Goal: Task Accomplishment & Management: Complete application form

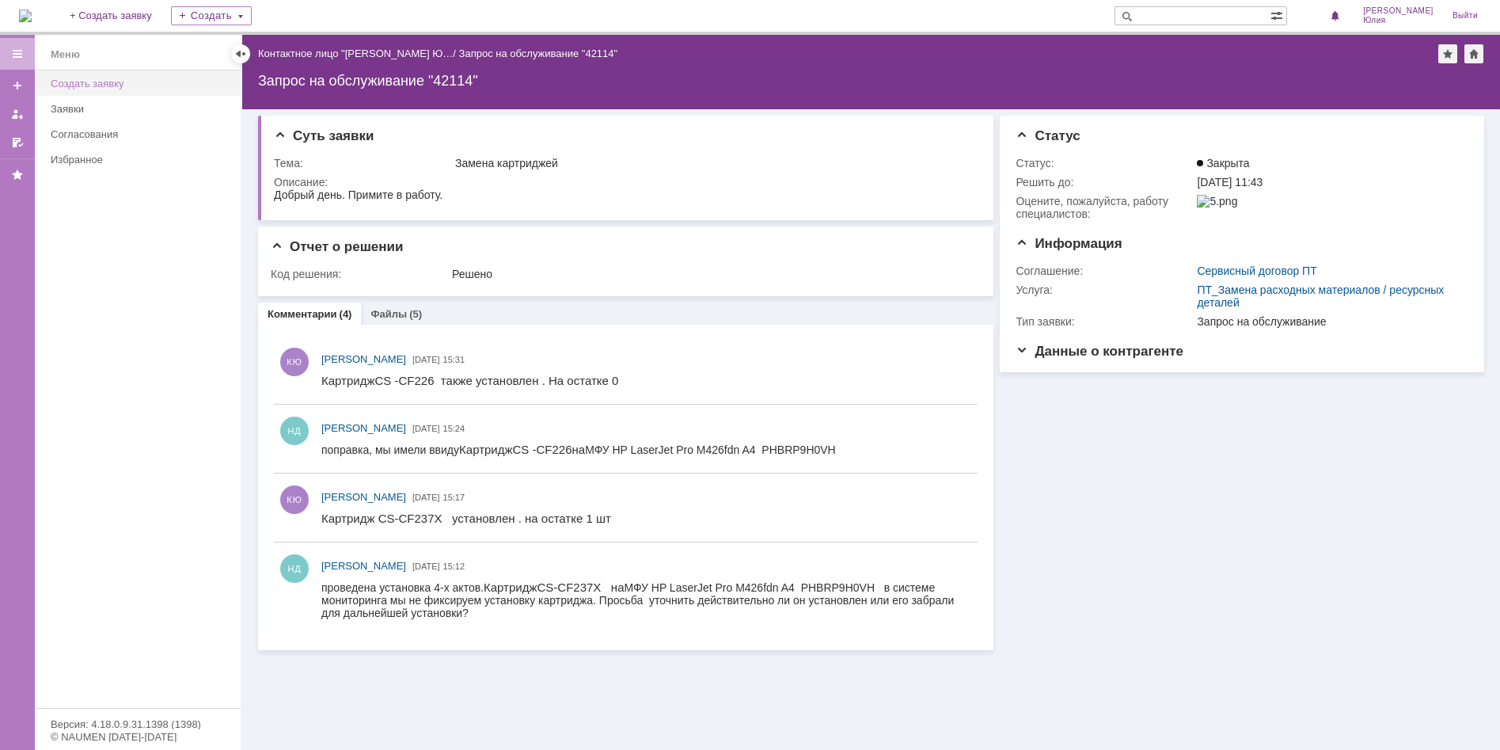
click at [74, 85] on div "Создать заявку" at bounding box center [141, 84] width 180 height 12
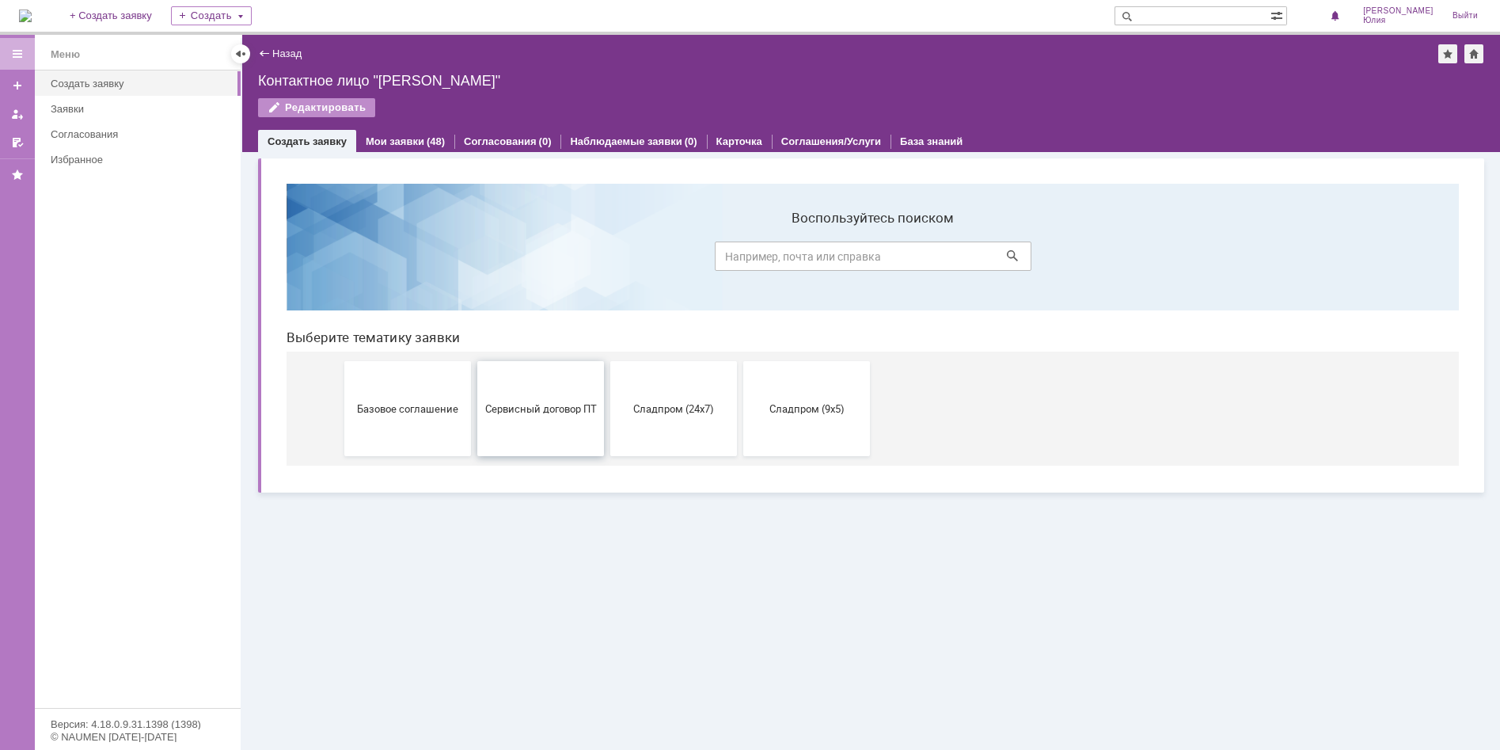
click at [521, 410] on span "Сервисный договор ПТ" at bounding box center [540, 408] width 117 height 12
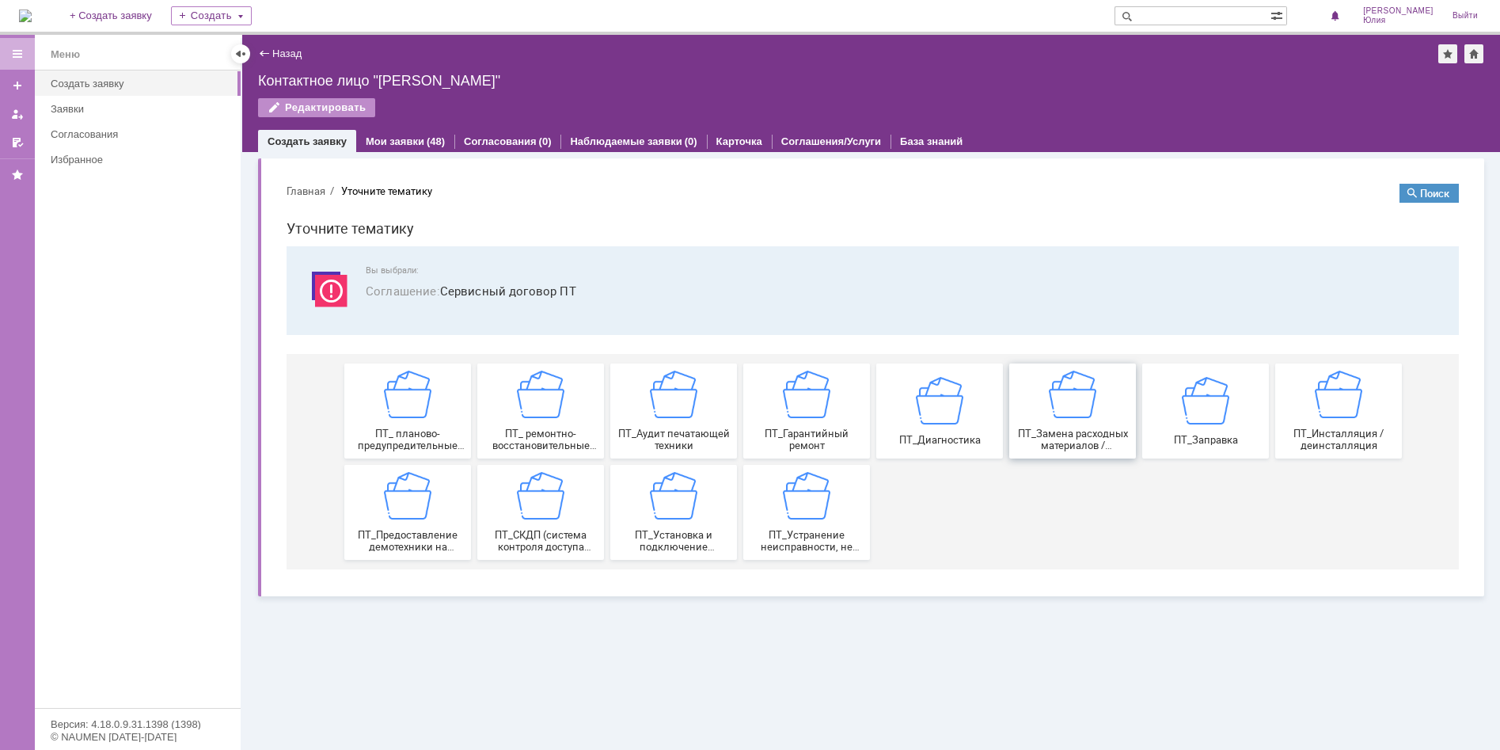
click at [1064, 428] on span "ПТ_Замена расходных материалов / ресурсных деталей" at bounding box center [1072, 439] width 117 height 24
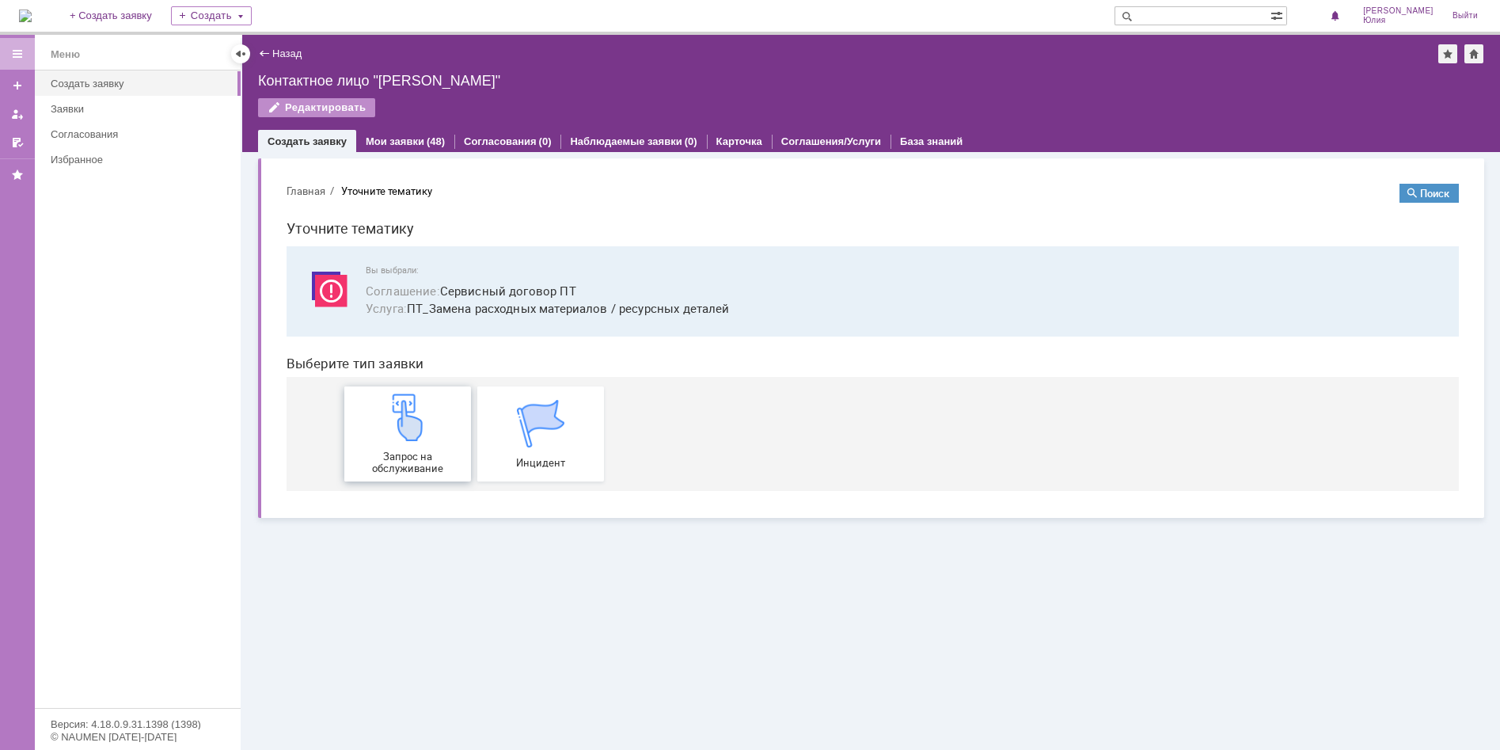
click at [412, 437] on img at bounding box center [407, 416] width 47 height 47
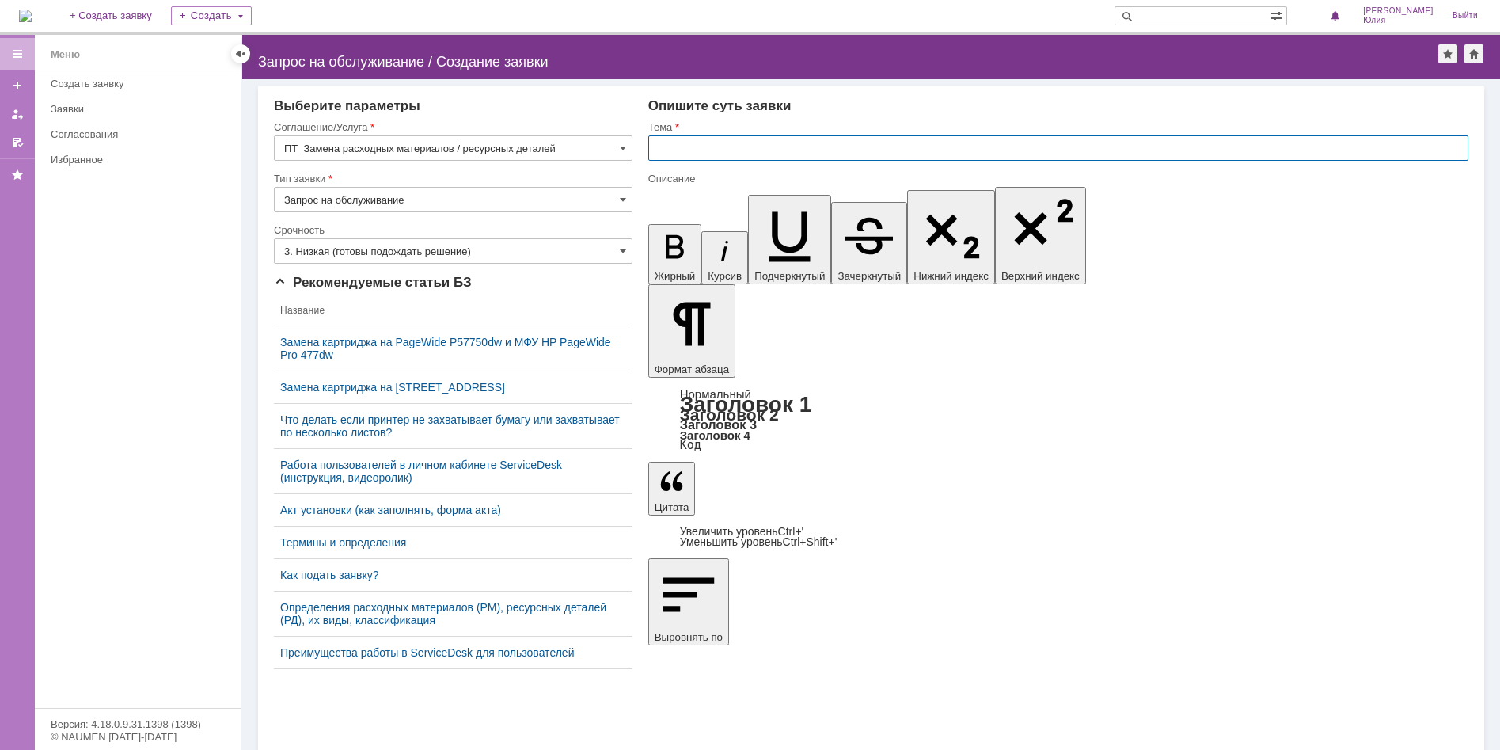
click at [663, 151] on input "text" at bounding box center [1058, 147] width 820 height 25
type input "Замена картриджей"
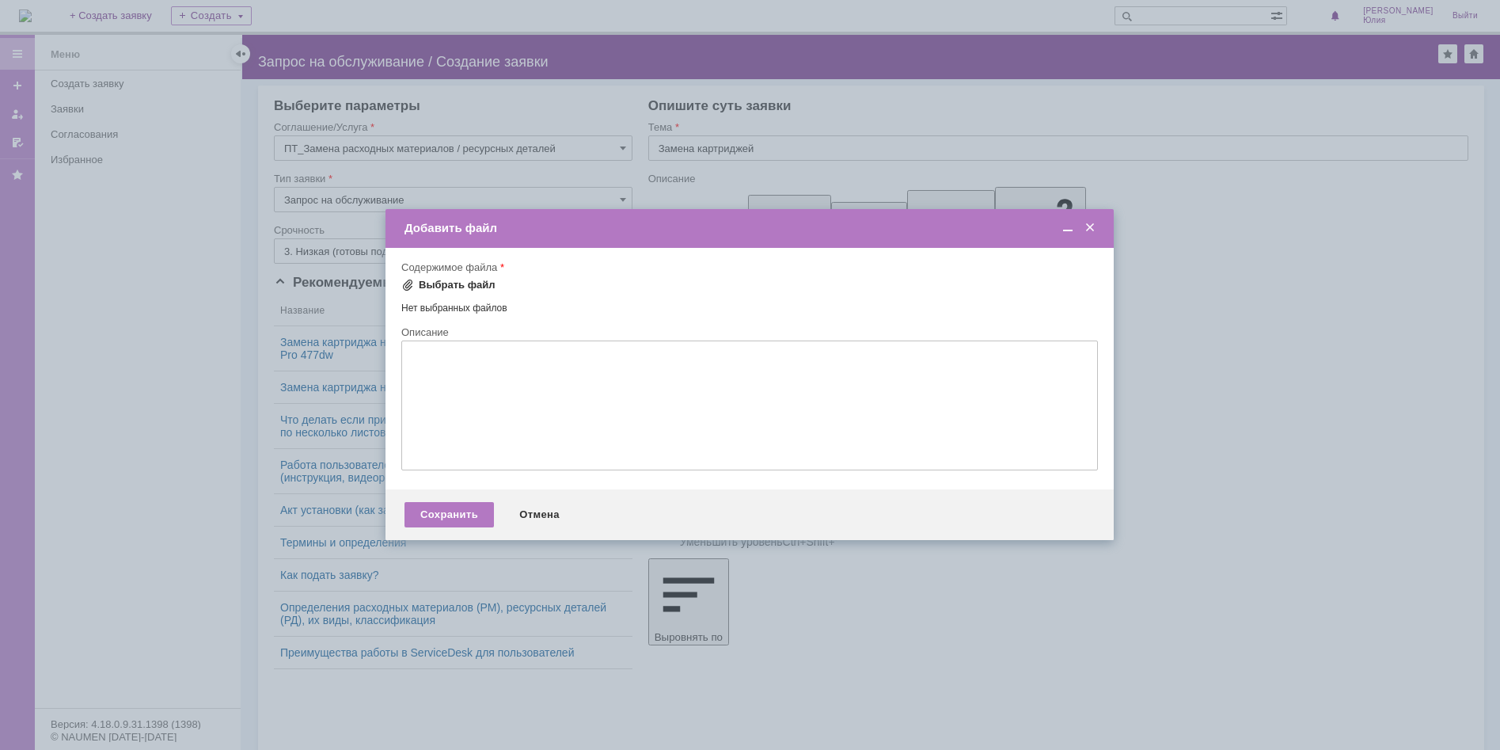
click at [410, 283] on span at bounding box center [407, 285] width 13 height 13
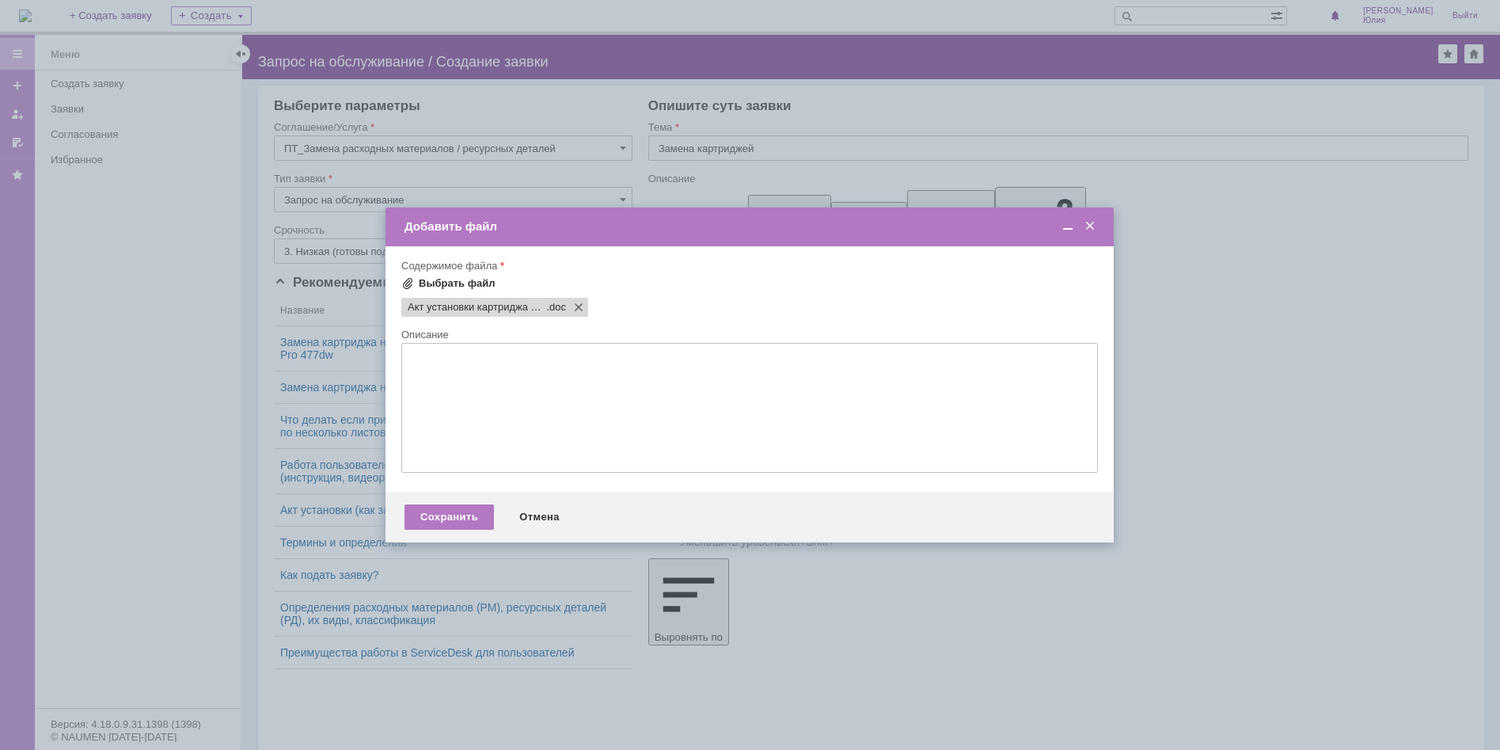
click at [405, 282] on span at bounding box center [407, 283] width 13 height 13
click at [426, 283] on div "Выбрать файл" at bounding box center [457, 283] width 77 height 13
click at [425, 374] on textarea at bounding box center [749, 408] width 697 height 130
type textarea "Добрый день , примите в работу."
click at [442, 518] on div "Сохранить" at bounding box center [449, 516] width 89 height 25
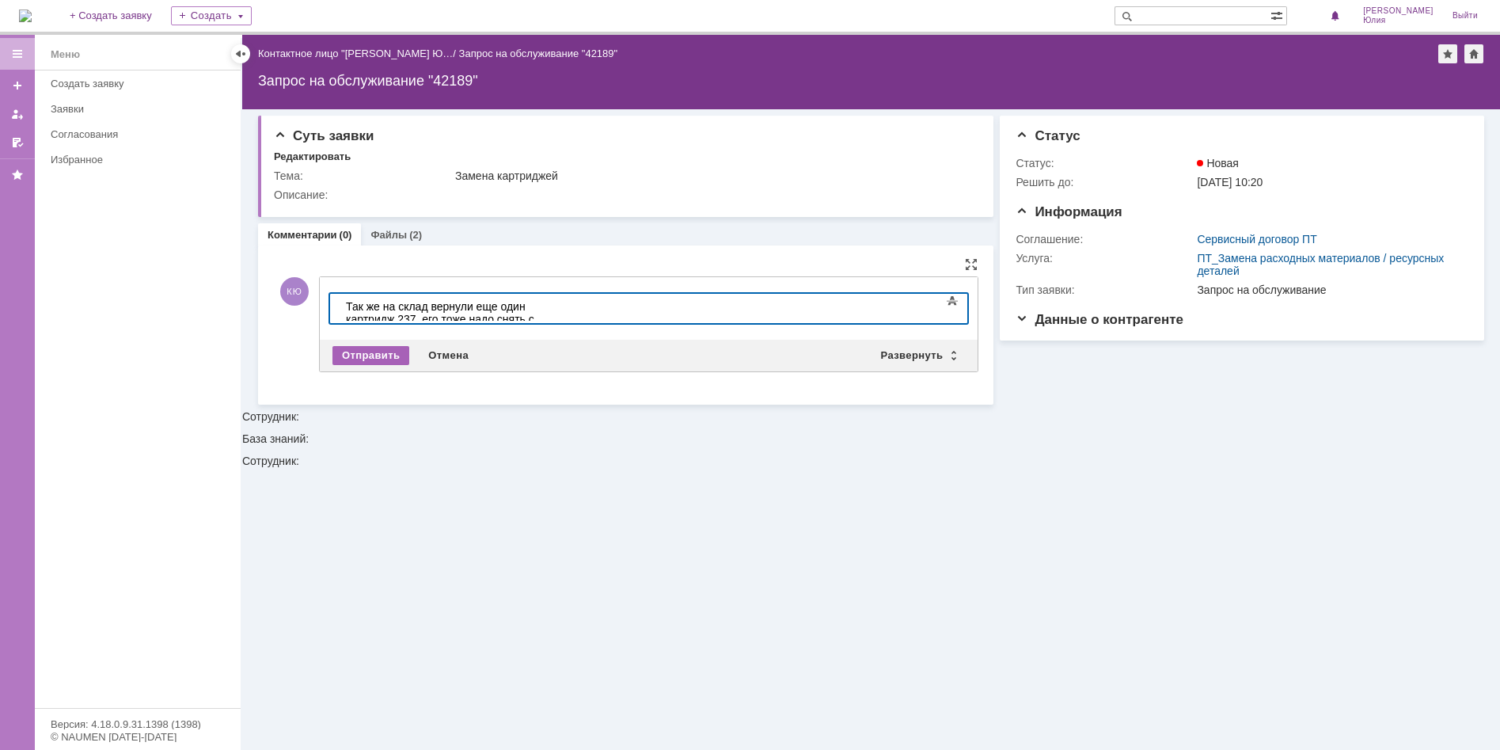
click at [368, 351] on div "Отправить" at bounding box center [370, 355] width 77 height 19
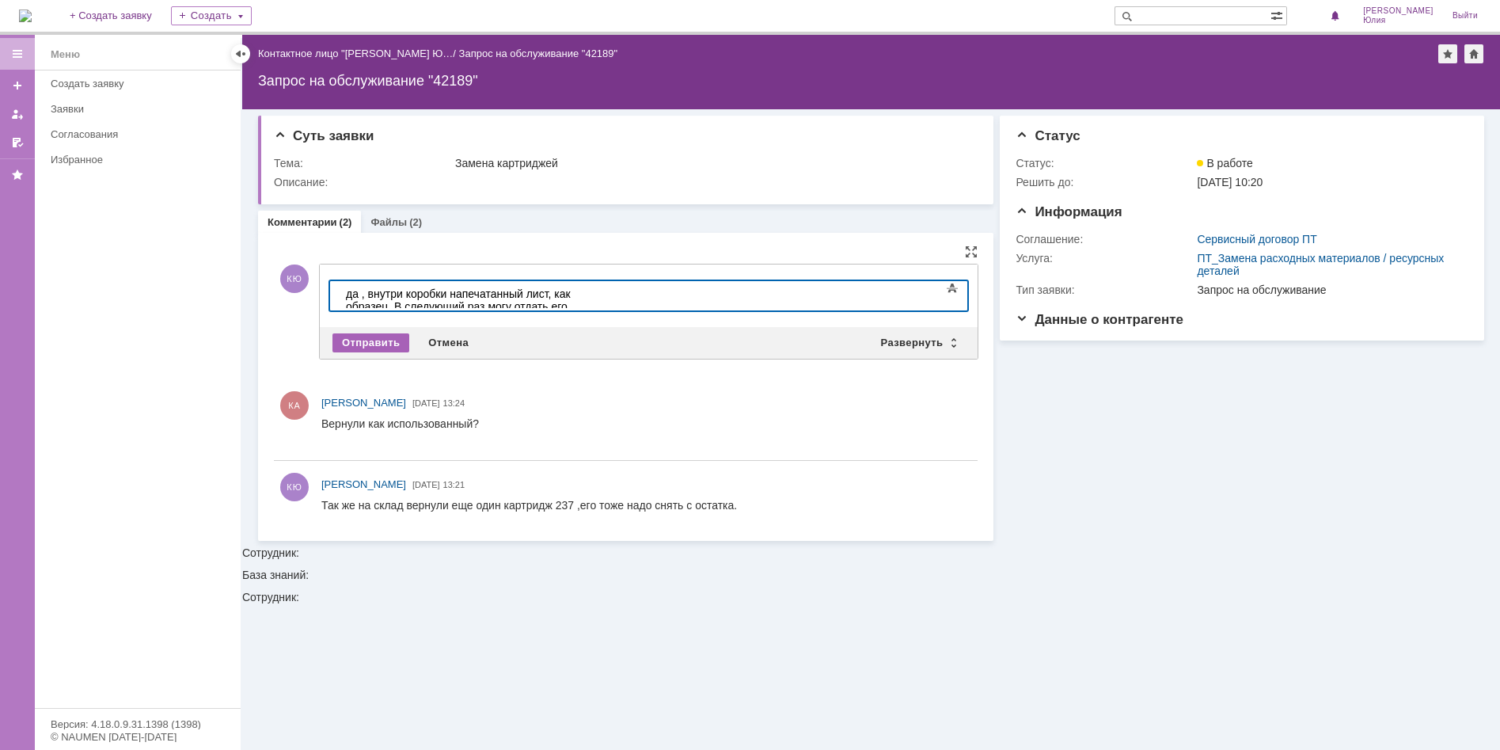
click at [374, 337] on div "Отправить" at bounding box center [370, 342] width 77 height 19
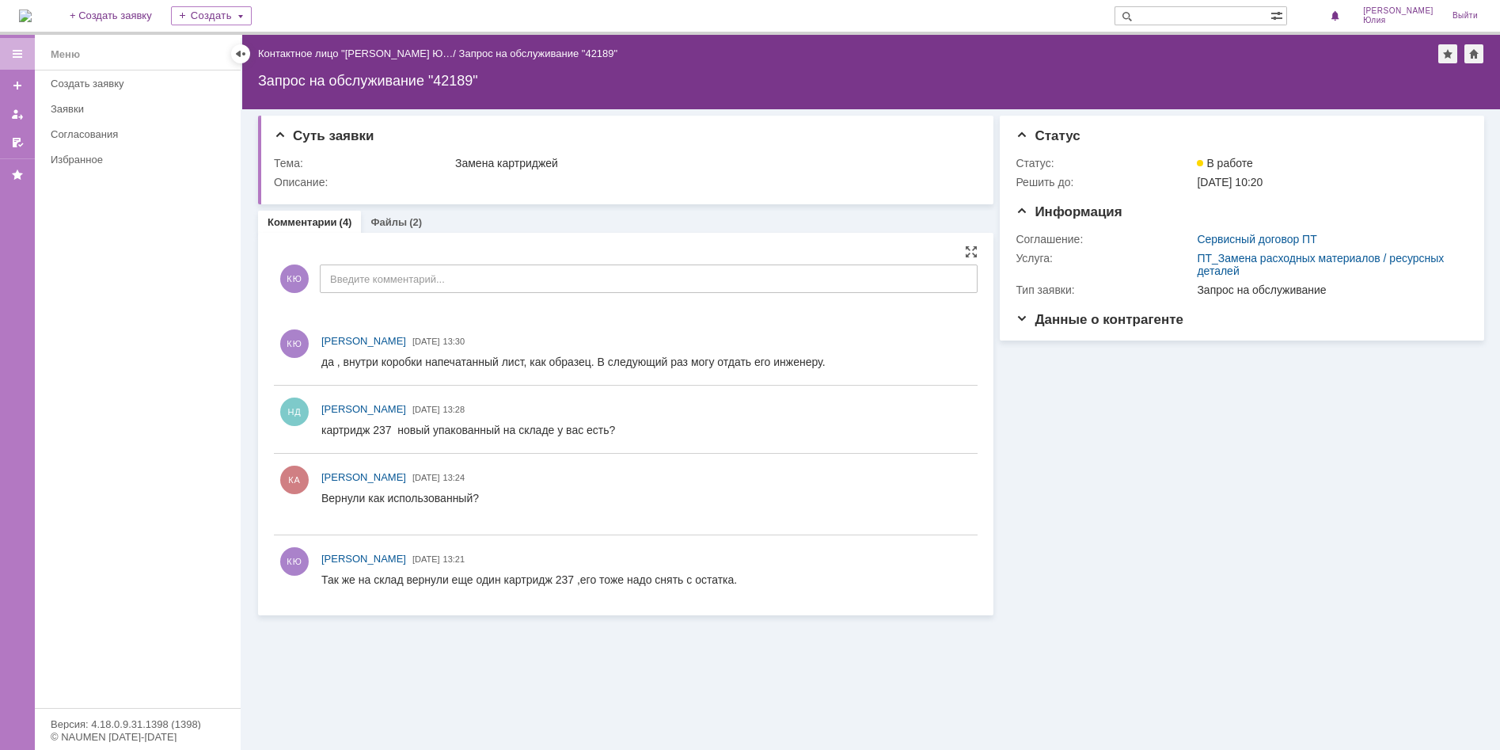
click at [378, 430] on div "картридж 237 новый упакованный на складе у вас есть?" at bounding box center [468, 430] width 294 height 13
click at [440, 407] on span "[DATE]" at bounding box center [426, 409] width 28 height 9
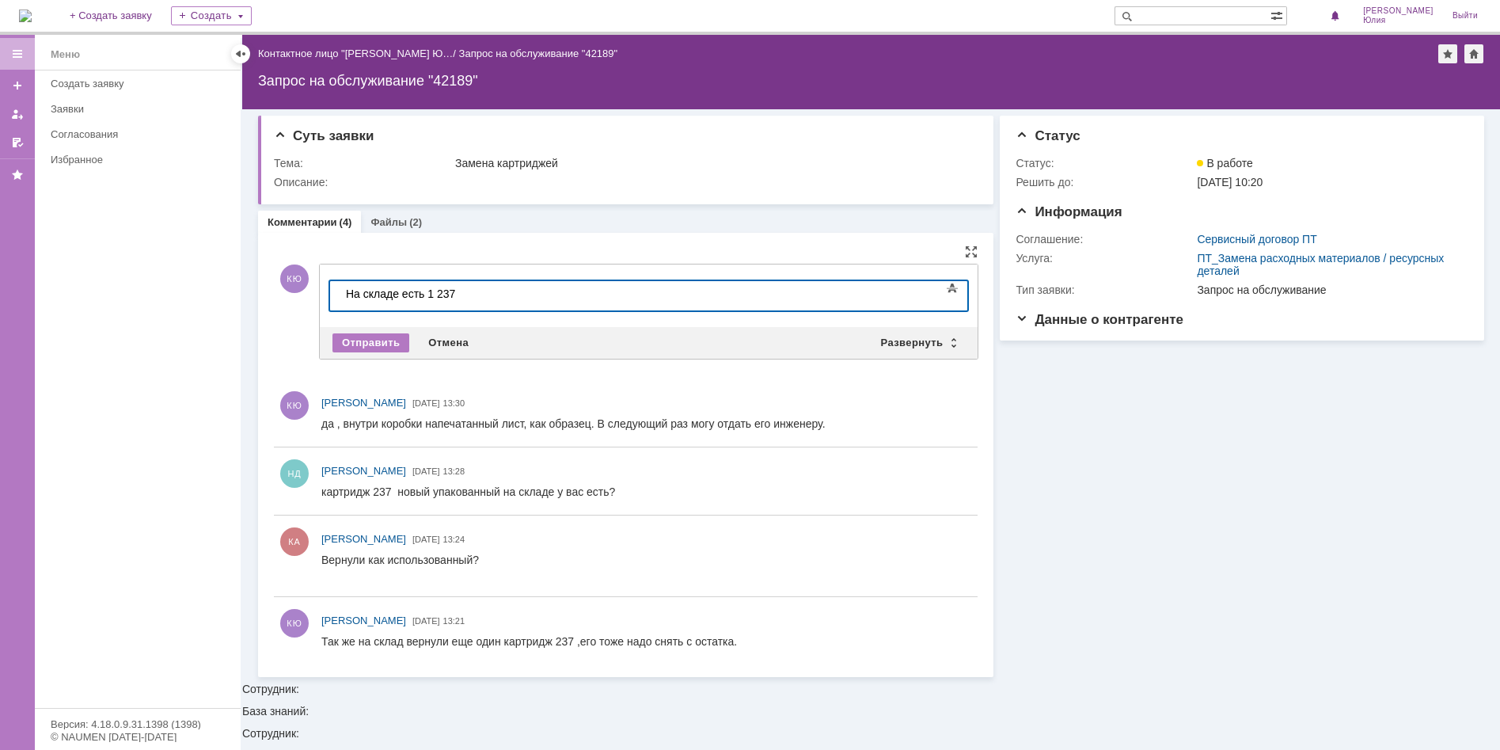
click at [433, 293] on div "На складе есть 1 237" at bounding box center [458, 293] width 225 height 13
click at [499, 294] on div "На складе есть 1шт 237" at bounding box center [458, 293] width 225 height 13
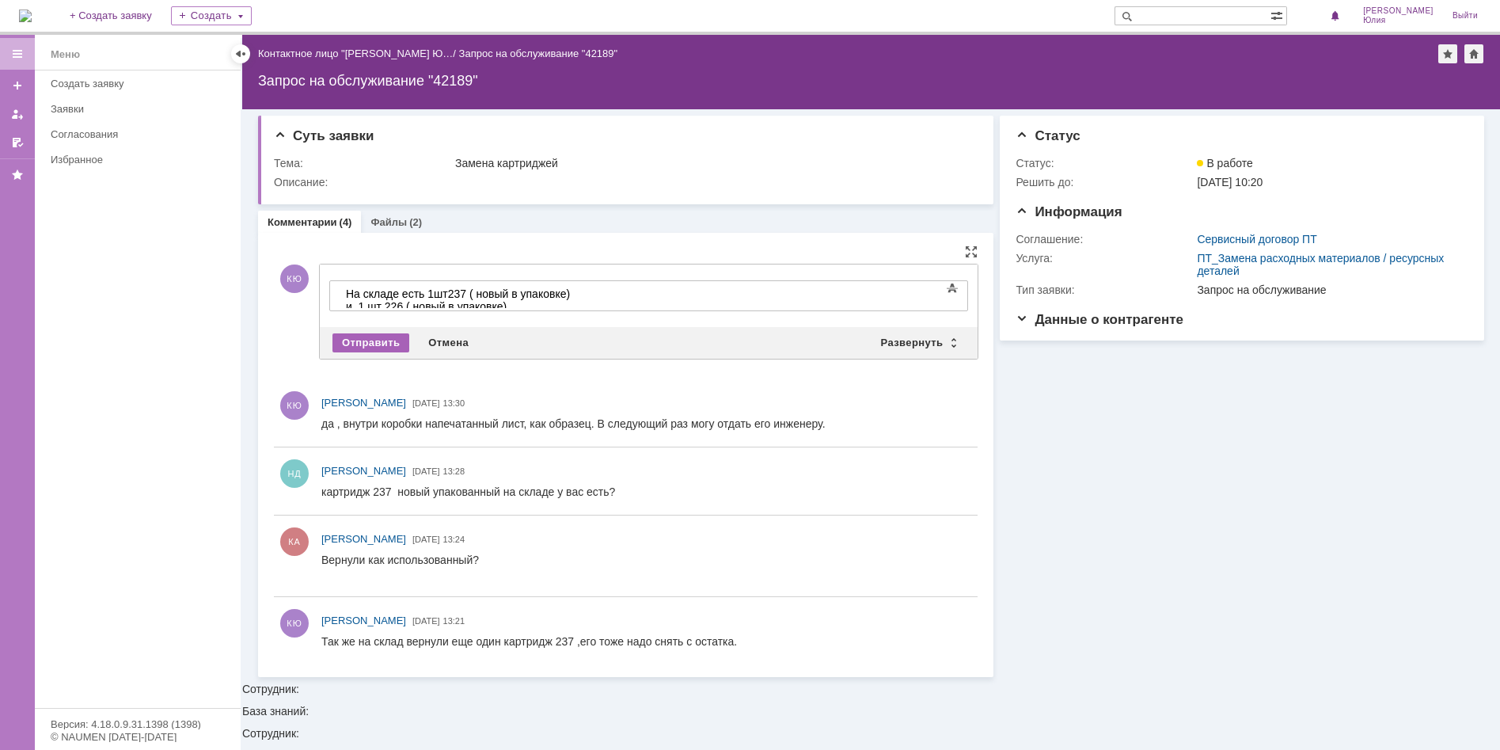
click at [374, 336] on div "Отправить" at bounding box center [370, 342] width 77 height 19
